Goal: Register for event/course

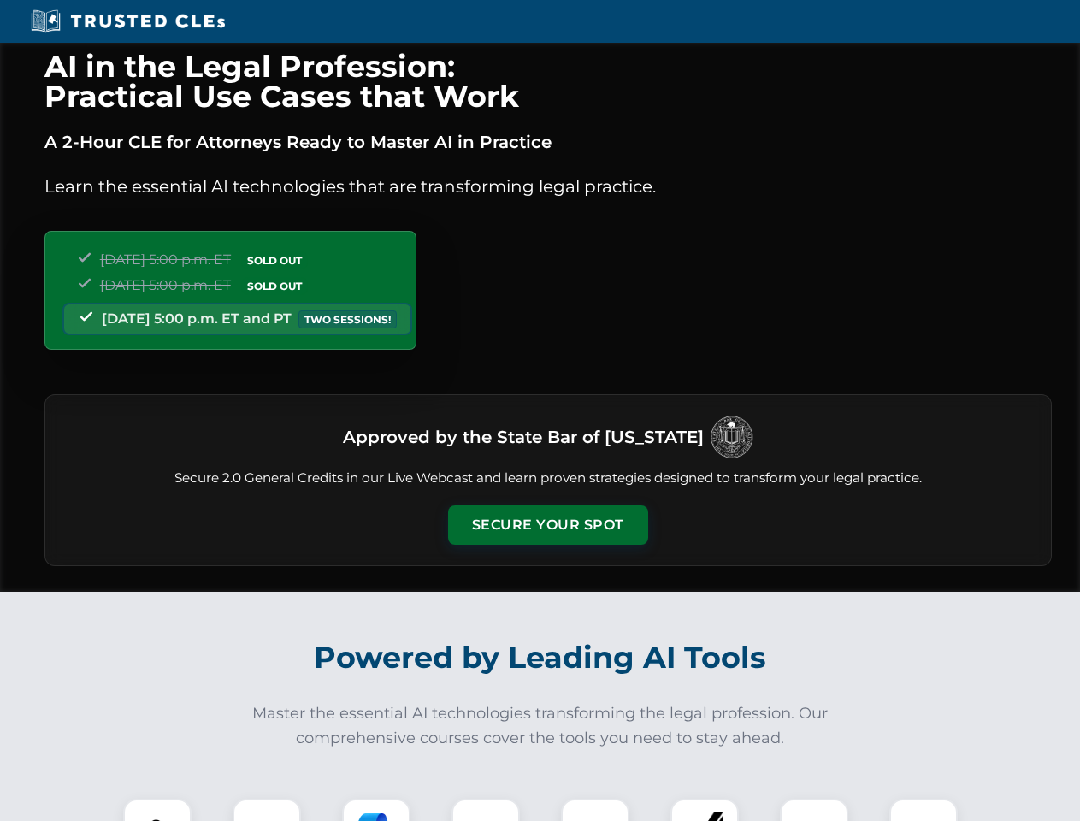
click at [547, 525] on button "Secure Your Spot" at bounding box center [548, 525] width 200 height 39
click at [157, 810] on img at bounding box center [158, 833] width 50 height 50
